Goal: Task Accomplishment & Management: Manage account settings

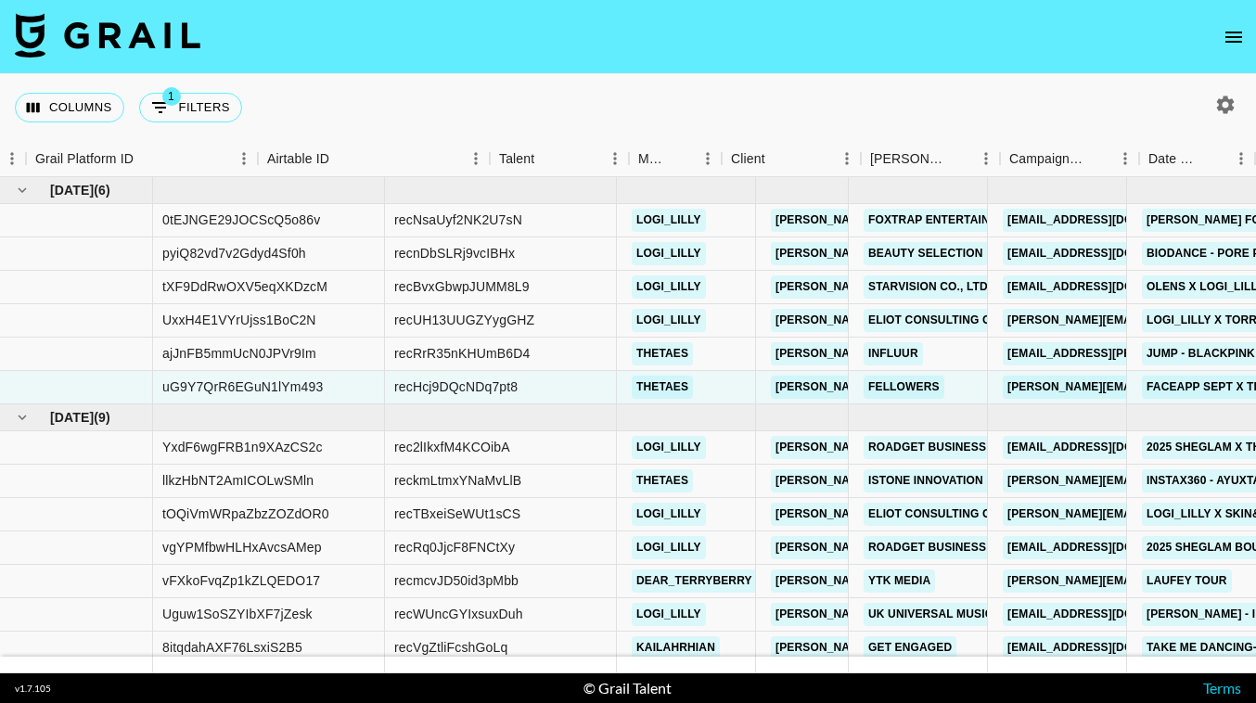
scroll to position [75, 127]
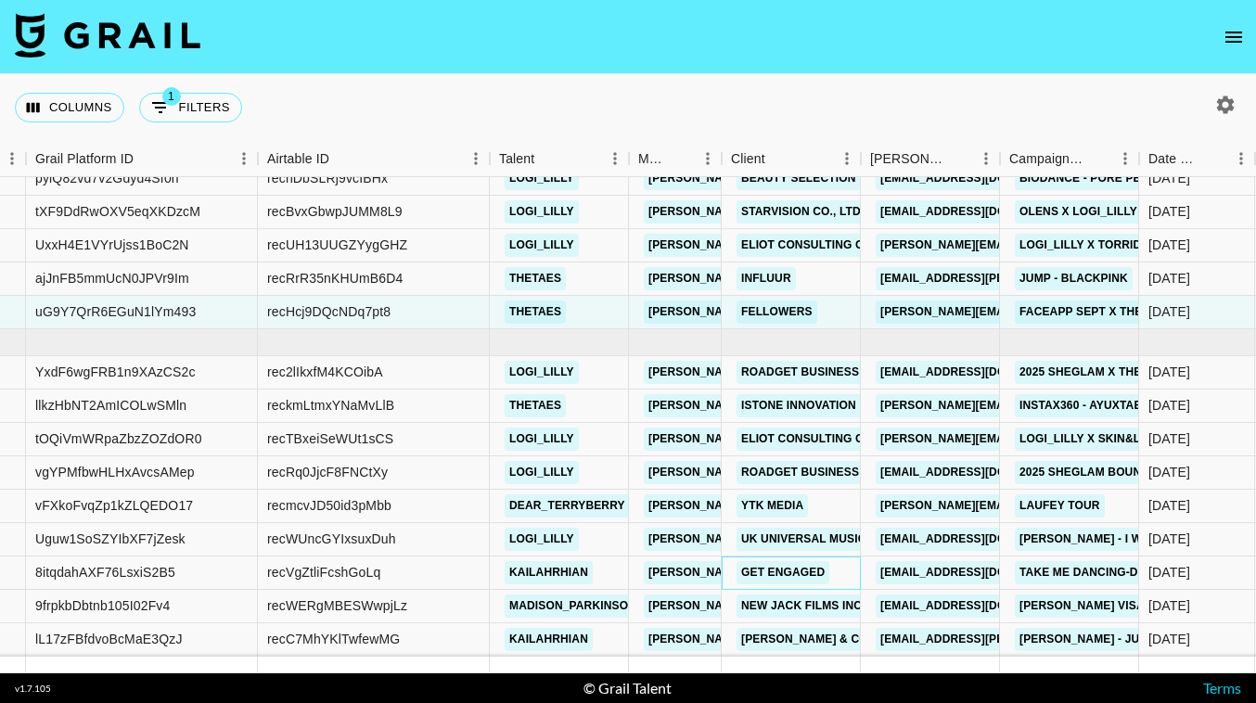
click at [851, 571] on div "Get Engaged" at bounding box center [791, 573] width 139 height 33
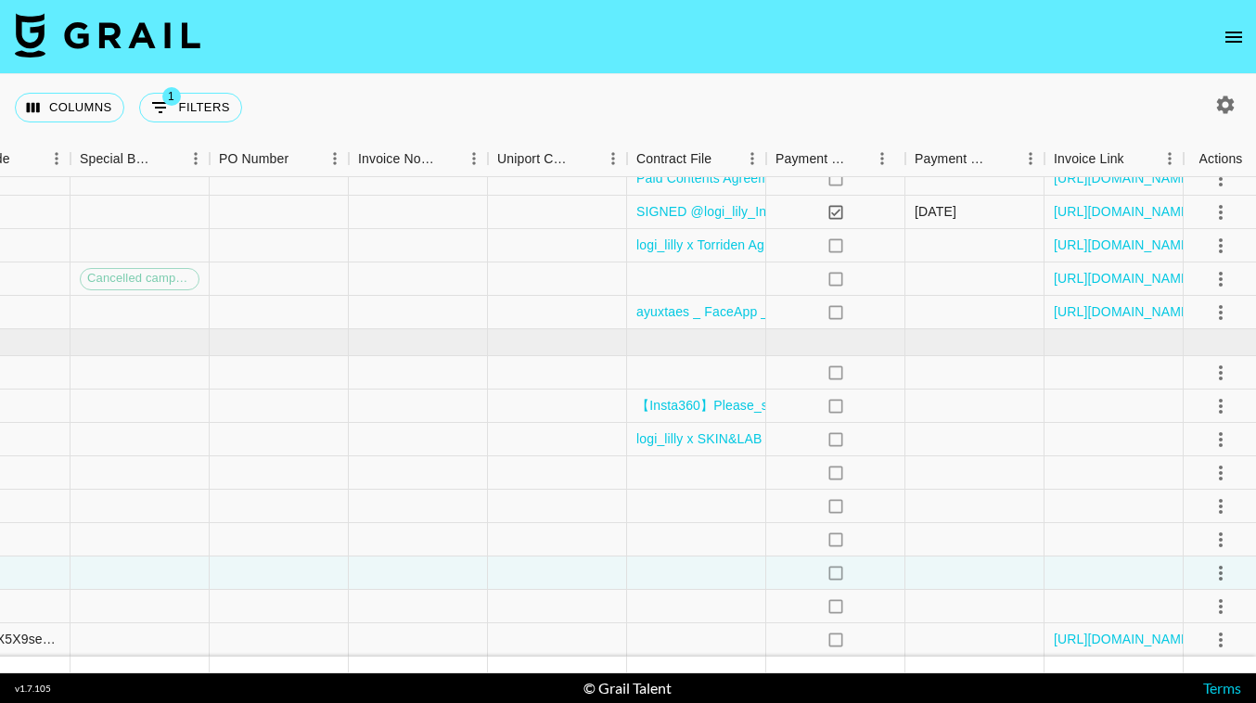
scroll to position [75, 2681]
click at [1223, 565] on icon "select merge strategy" at bounding box center [1219, 573] width 22 height 22
click at [1204, 463] on li "Draft Created" at bounding box center [1195, 466] width 121 height 33
click at [1214, 575] on icon "select merge strategy" at bounding box center [1219, 573] width 22 height 22
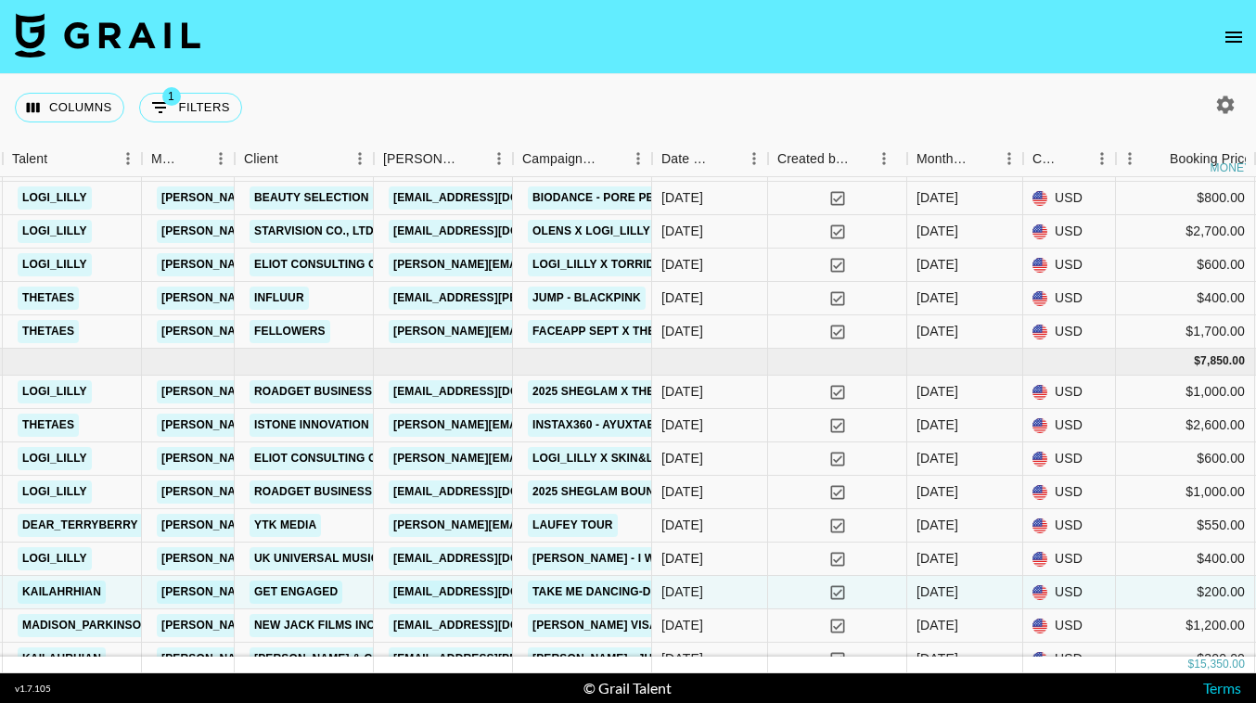
scroll to position [75, 614]
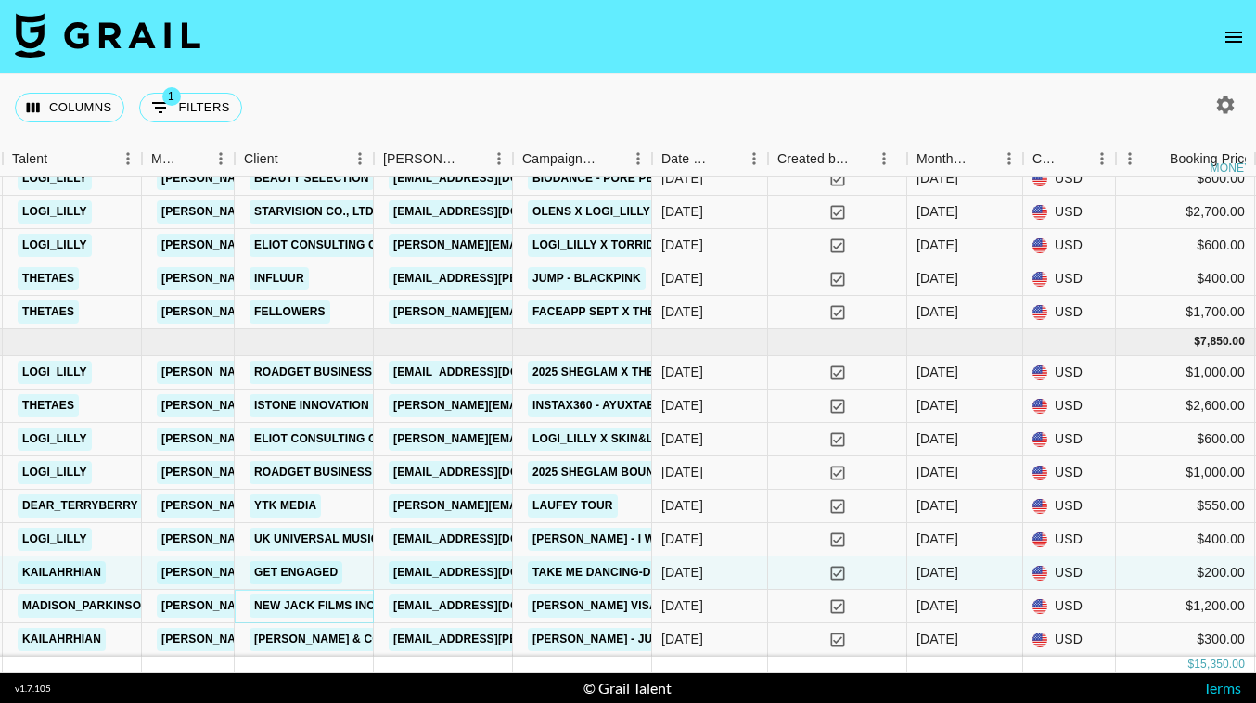
click at [346, 607] on link "New Jack Films Inc" at bounding box center [315, 606] width 130 height 23
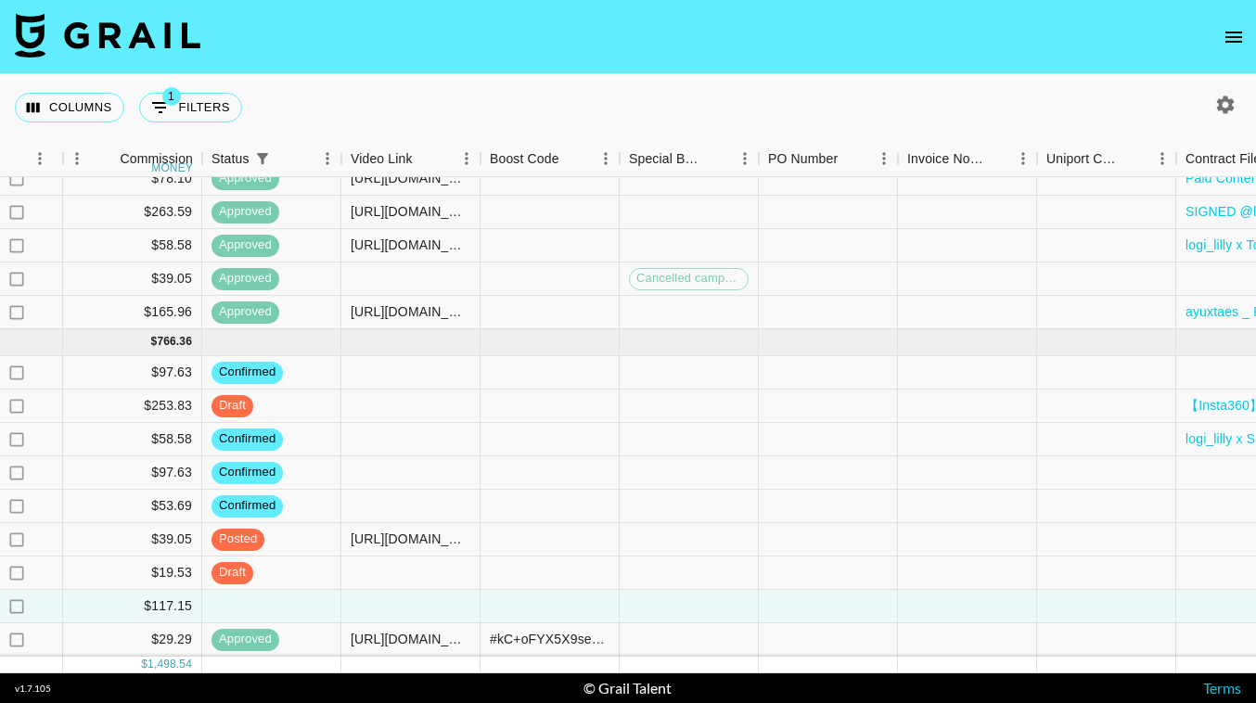
scroll to position [75, 2197]
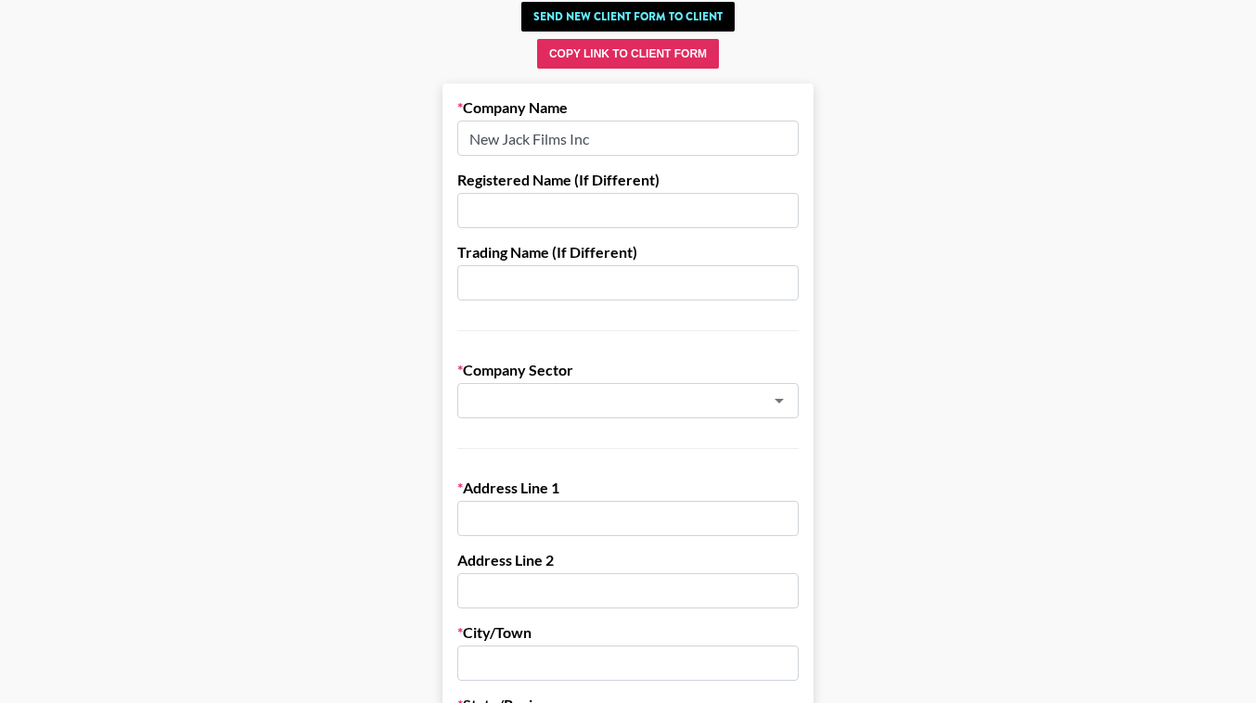
scroll to position [72, 0]
